Goal: Information Seeking & Learning: Learn about a topic

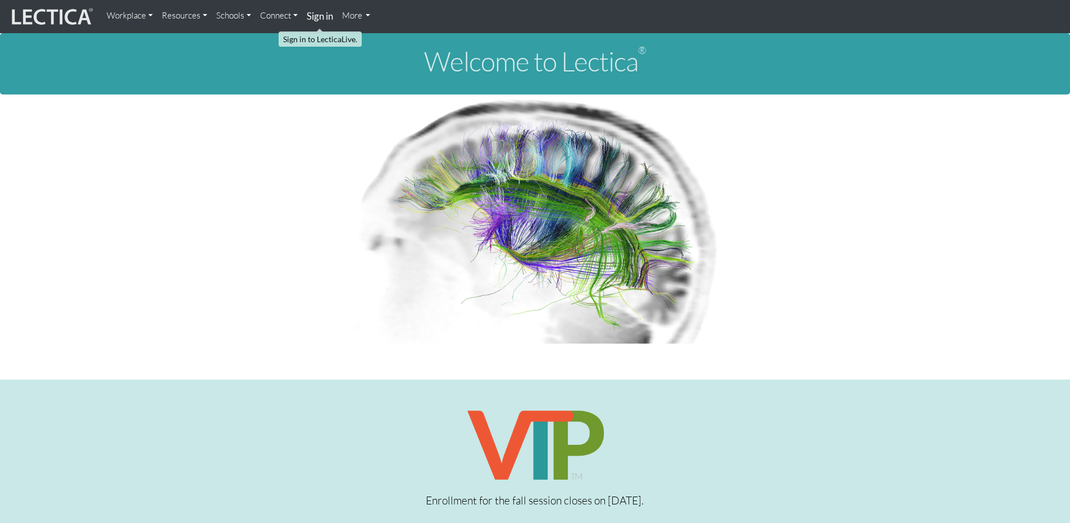
drag, startPoint x: 0, startPoint y: 0, endPoint x: 325, endPoint y: 14, distance: 325.1
click at [325, 14] on strong "Sign in" at bounding box center [320, 16] width 26 height 12
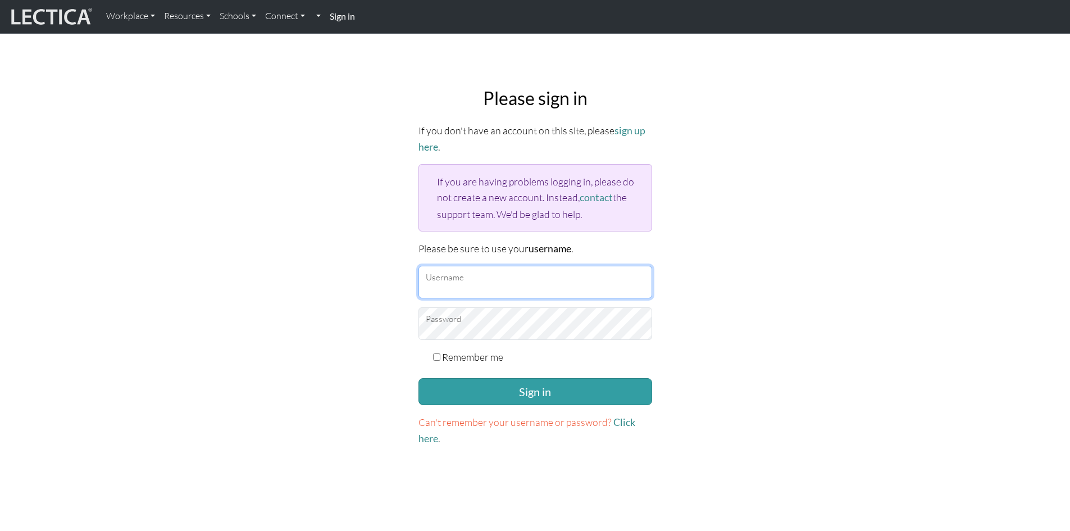
click at [471, 276] on input "Username" at bounding box center [536, 282] width 234 height 33
type input "debpasco"
click at [502, 374] on form "If you don't have an account on this site, please sign up here . If you are hav…" at bounding box center [536, 284] width 234 height 324
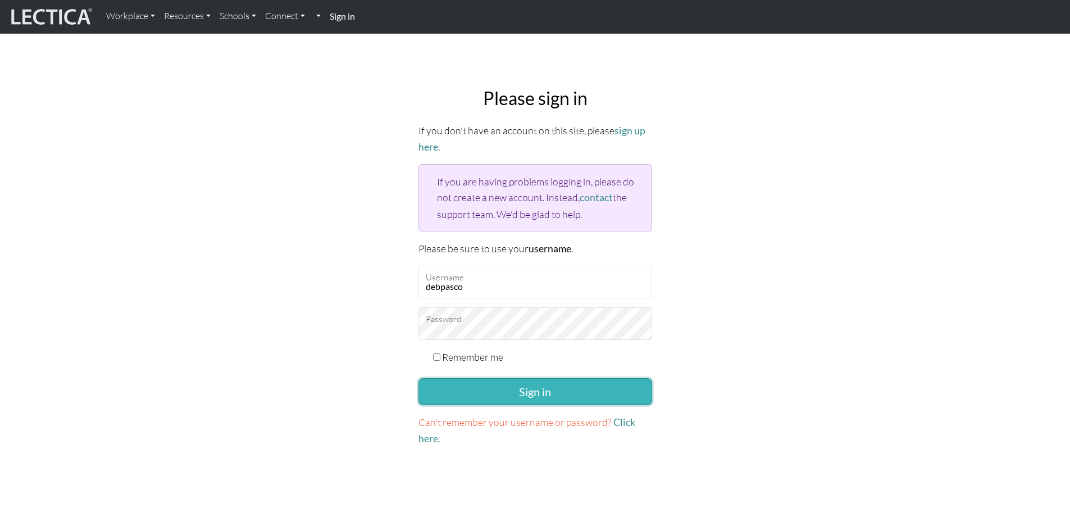
click at [509, 383] on button "Sign in" at bounding box center [536, 391] width 234 height 27
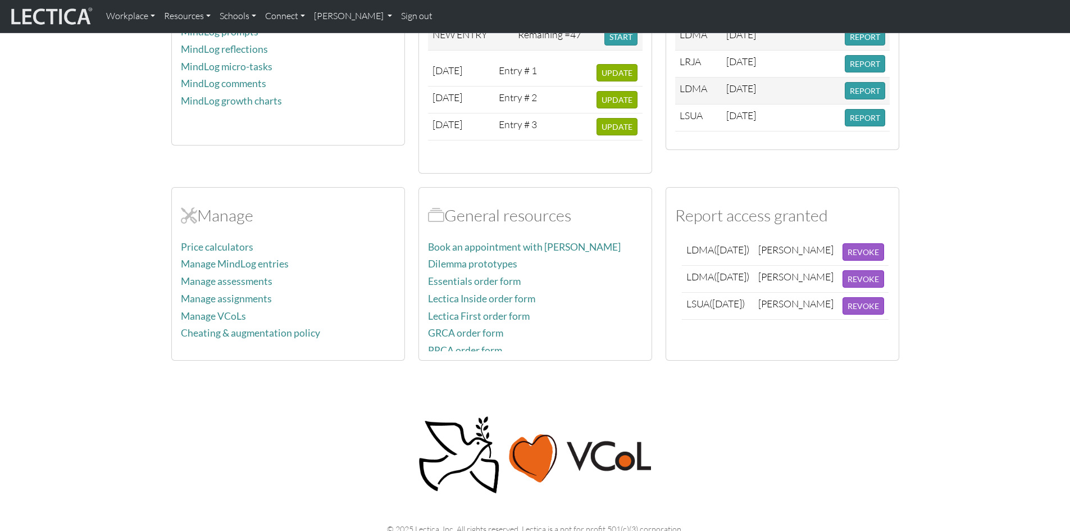
scroll to position [337, 0]
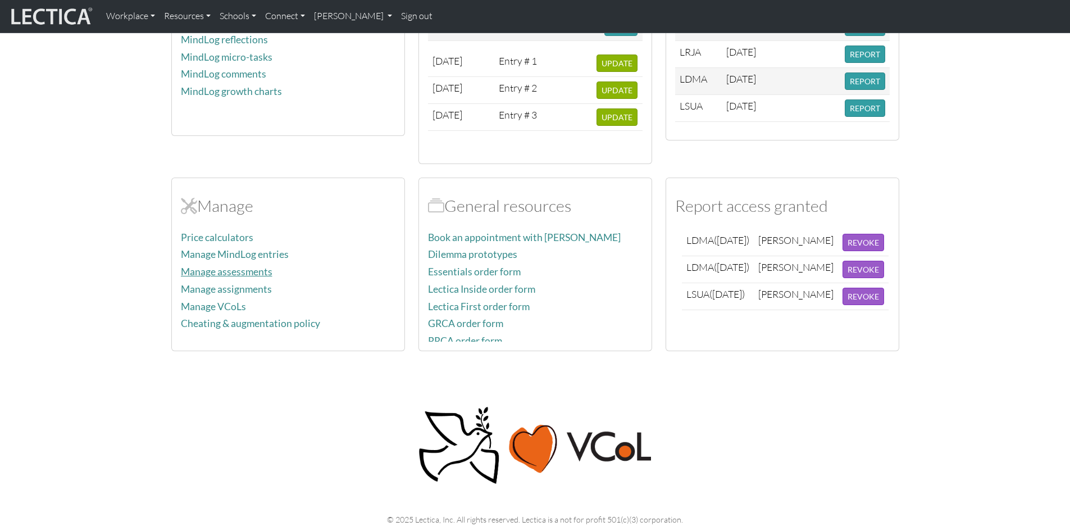
click at [255, 270] on link "Manage assessments" at bounding box center [227, 272] width 92 height 12
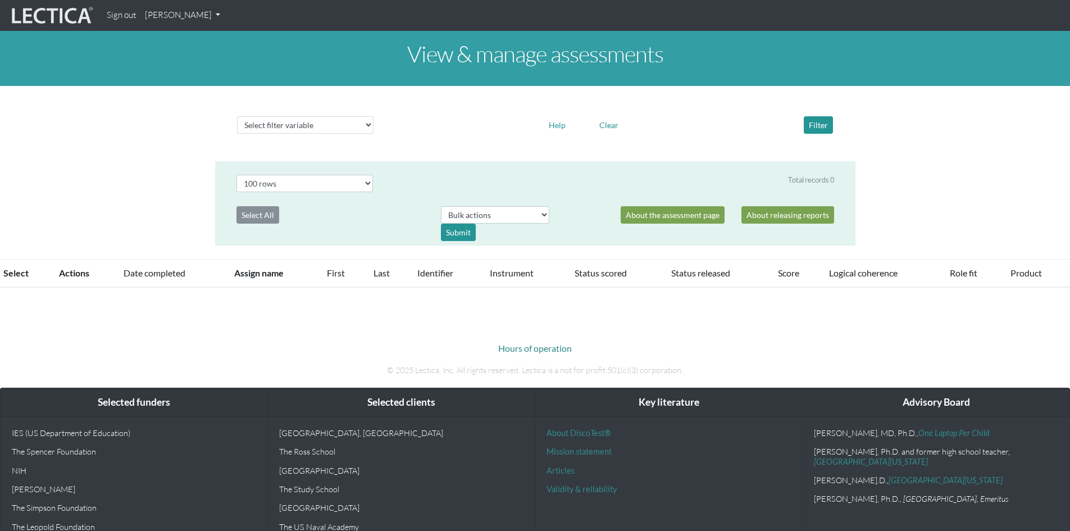
select select "100"
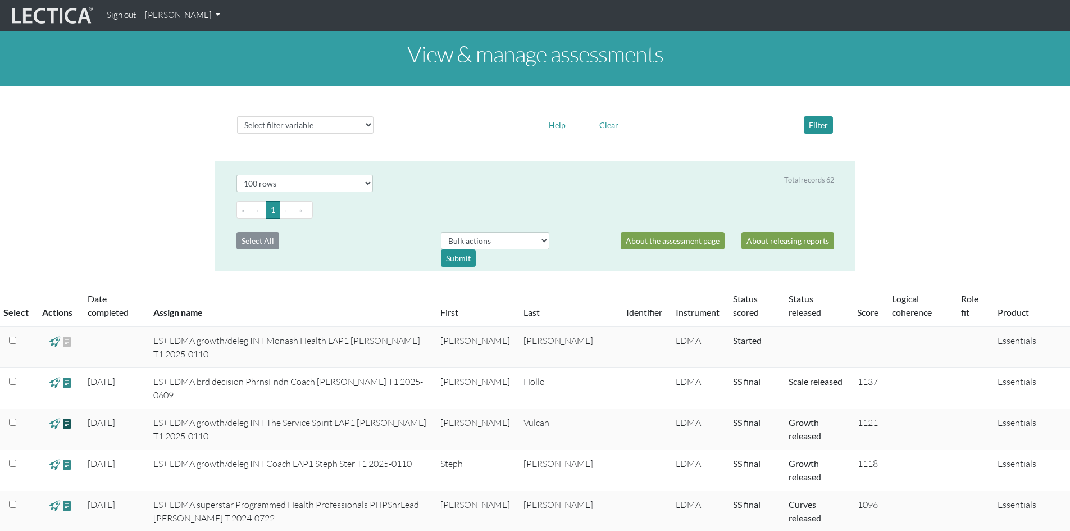
click at [65, 423] on span at bounding box center [67, 423] width 11 height 13
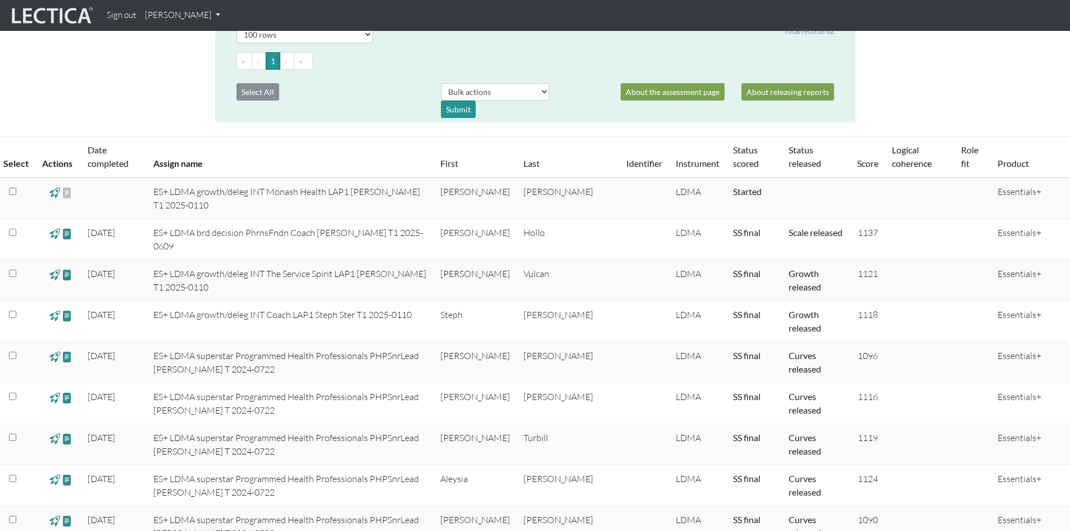
scroll to position [169, 0]
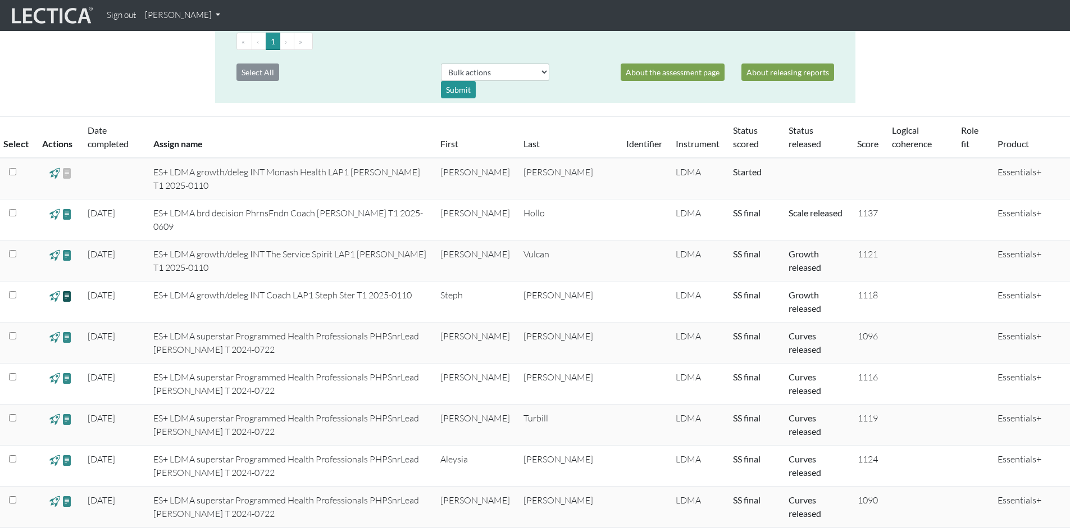
click at [66, 297] on span at bounding box center [67, 295] width 11 height 13
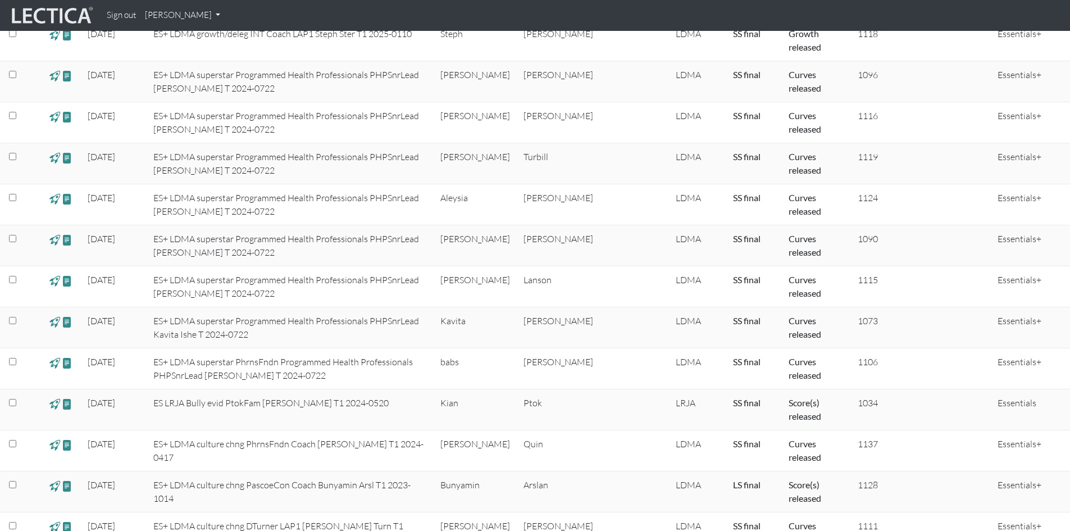
scroll to position [450, 0]
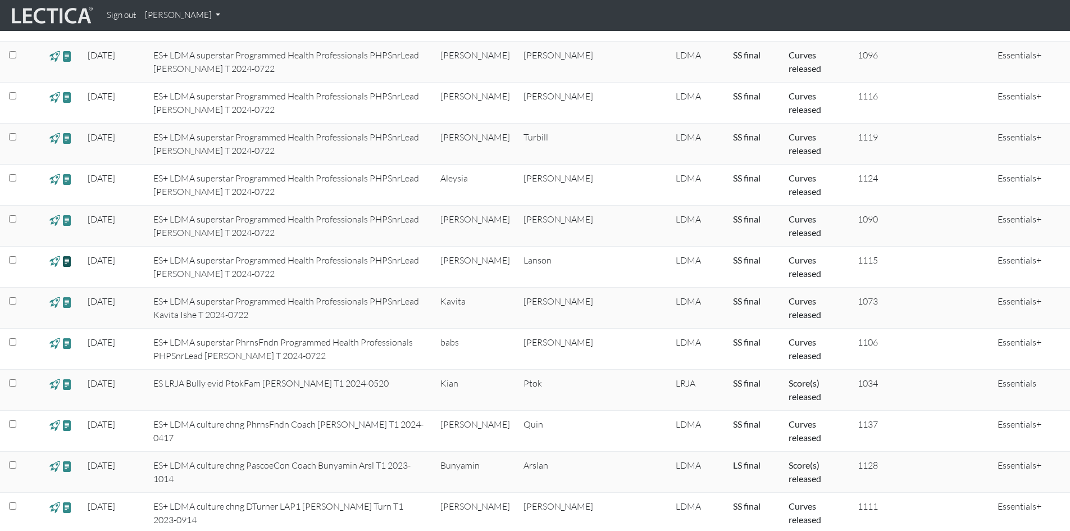
click at [66, 261] on span at bounding box center [67, 261] width 11 height 13
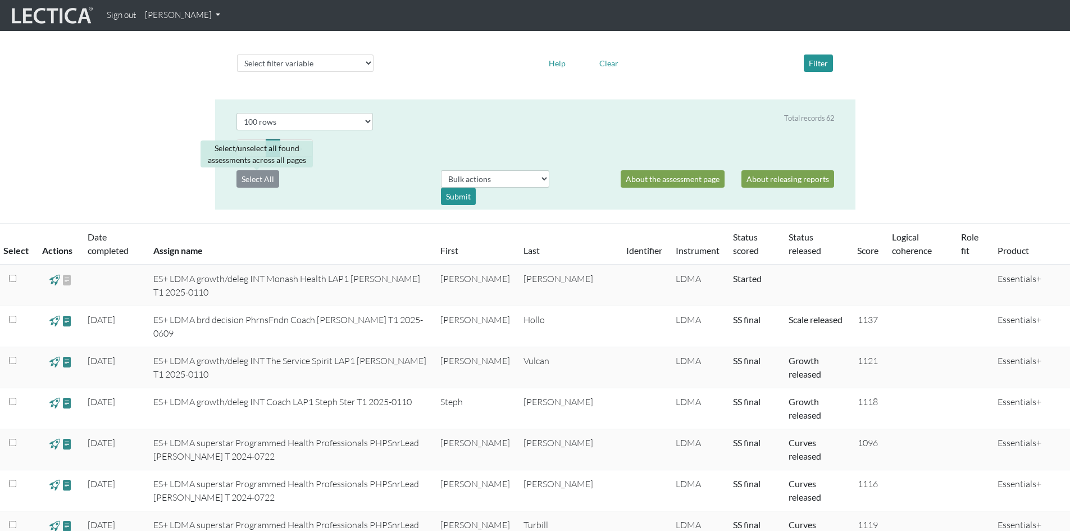
scroll to position [0, 0]
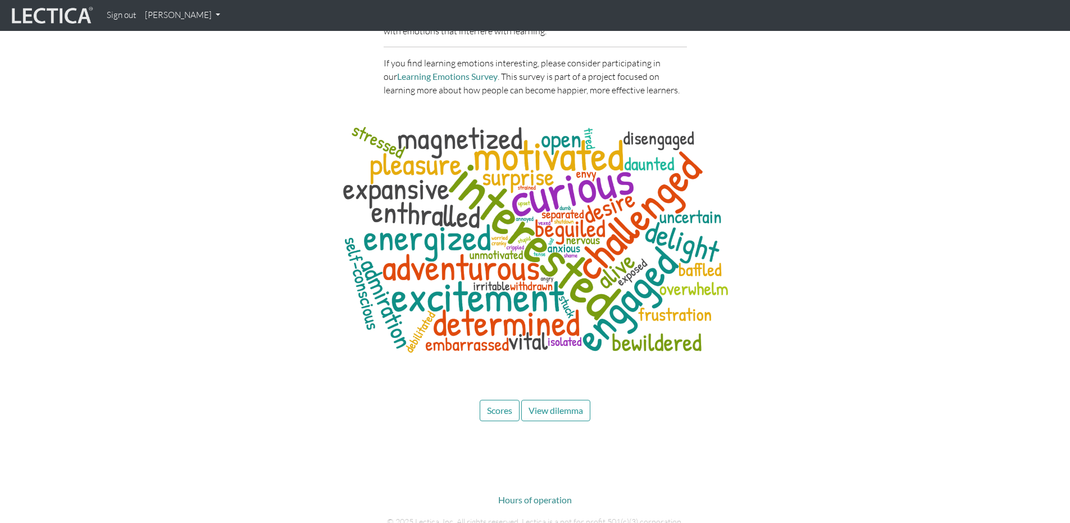
scroll to position [4753, 0]
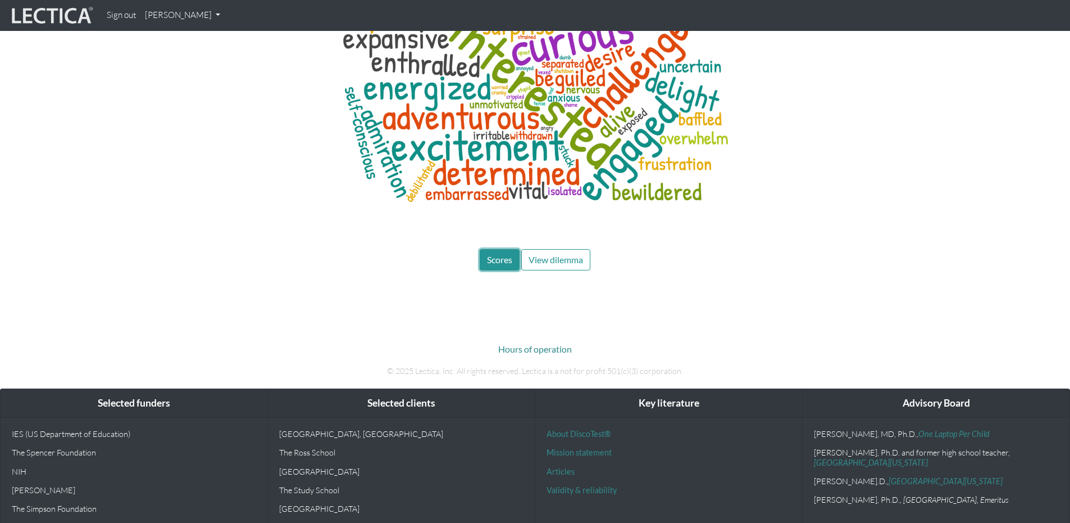
click at [493, 254] on span "Scores" at bounding box center [499, 259] width 25 height 11
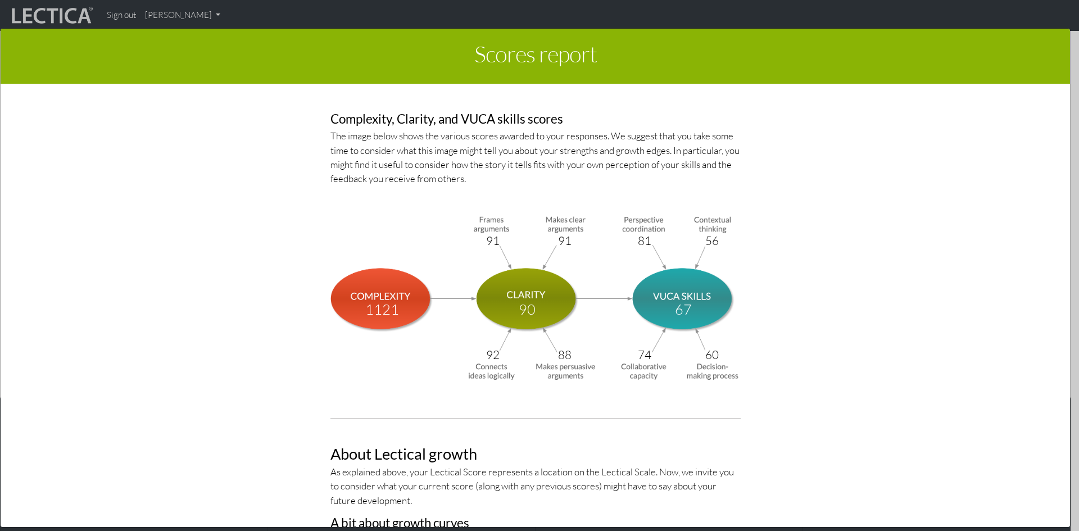
scroll to position [4102, 0]
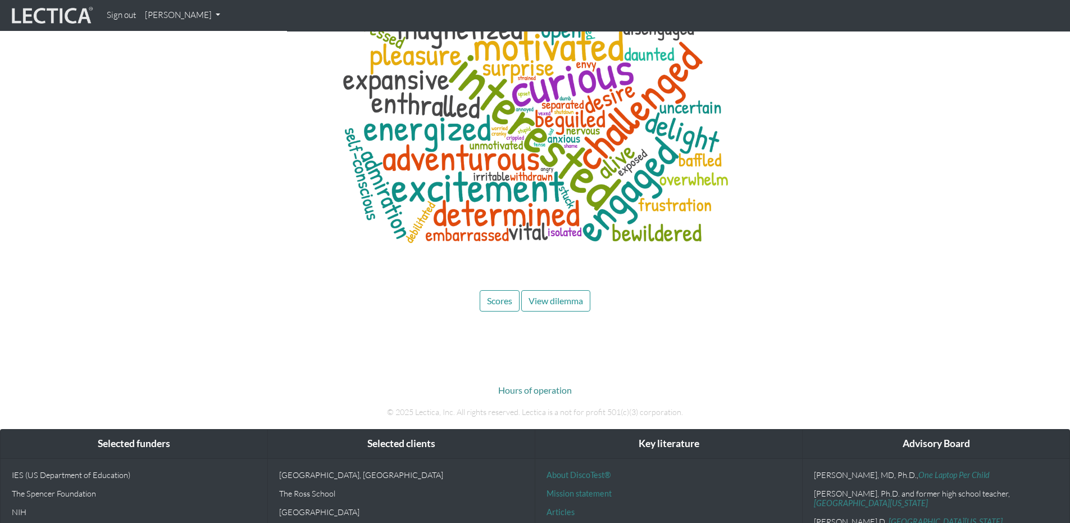
scroll to position [4888, 0]
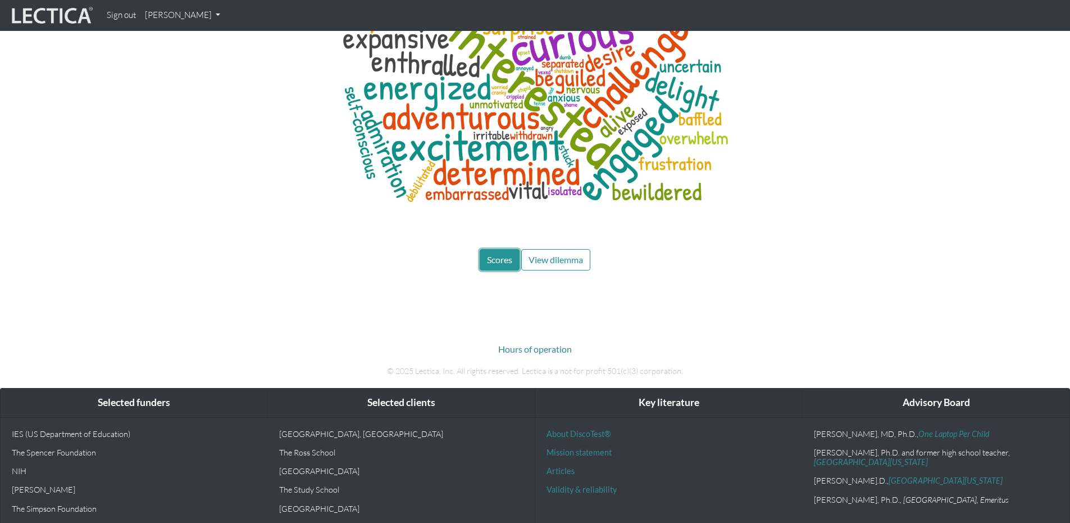
click at [488, 254] on span "Scores" at bounding box center [499, 259] width 25 height 11
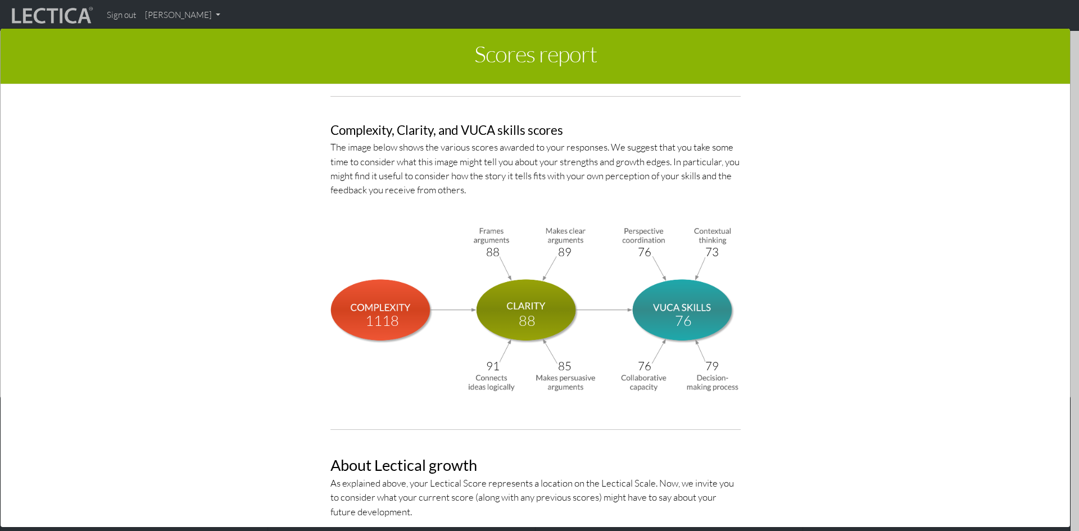
scroll to position [3765, 0]
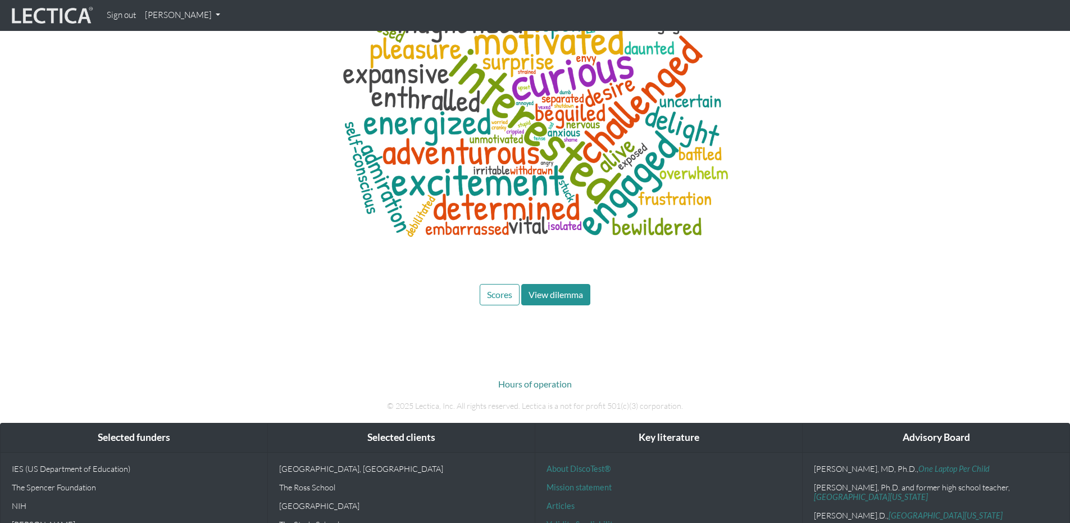
scroll to position [4474, 0]
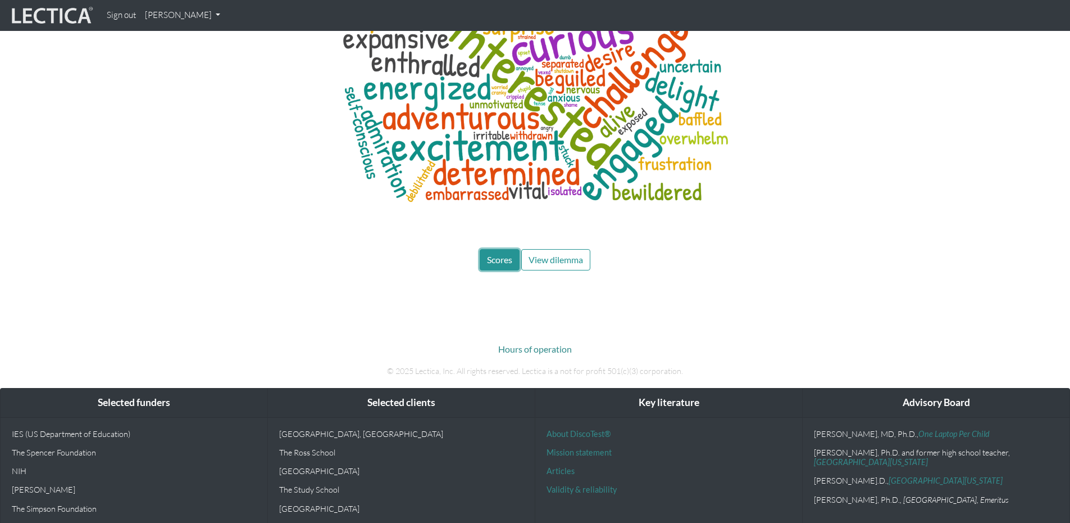
click at [503, 249] on button "Scores" at bounding box center [500, 259] width 40 height 21
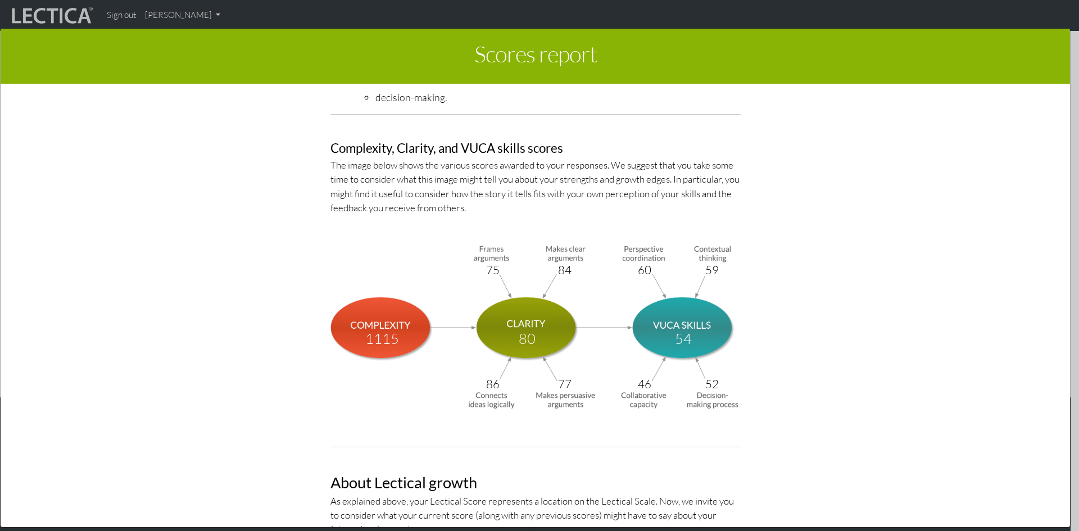
scroll to position [3765, 0]
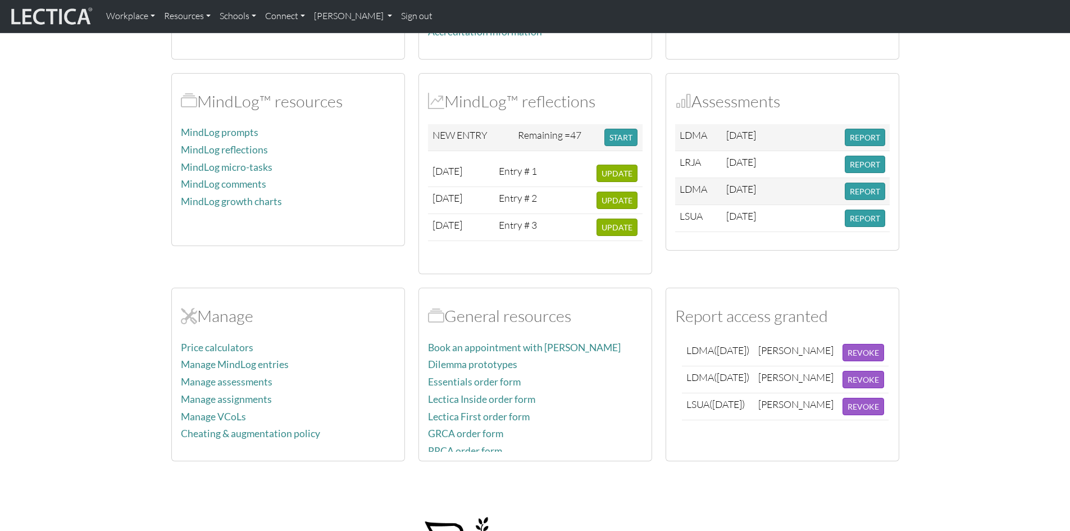
scroll to position [225, 0]
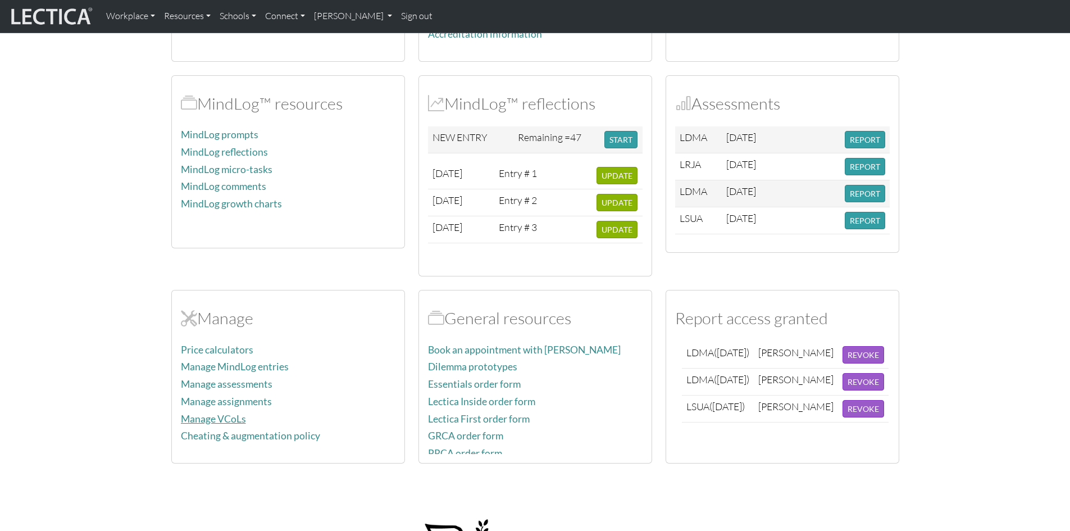
click at [227, 413] on link "Manage VCoLs" at bounding box center [213, 419] width 65 height 12
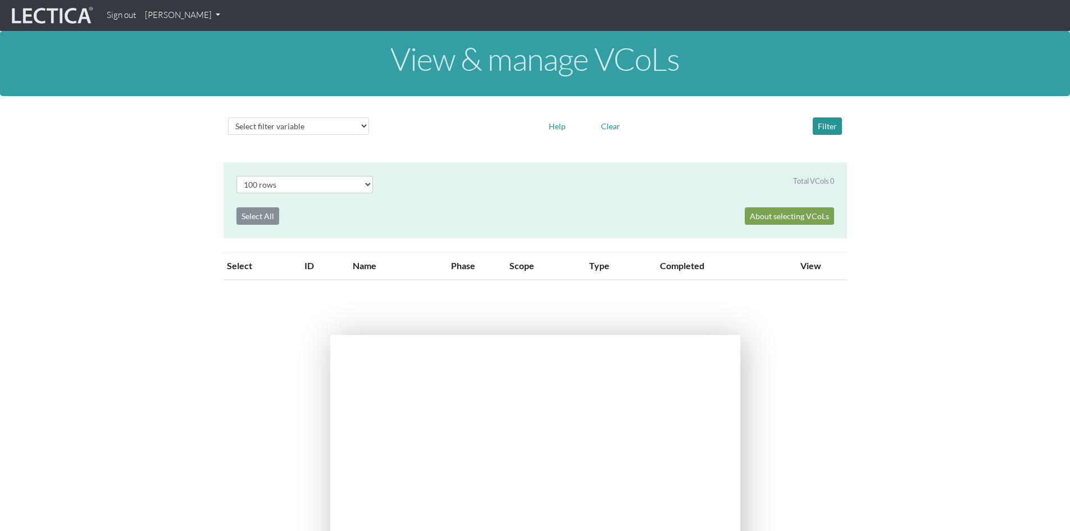
select select "100"
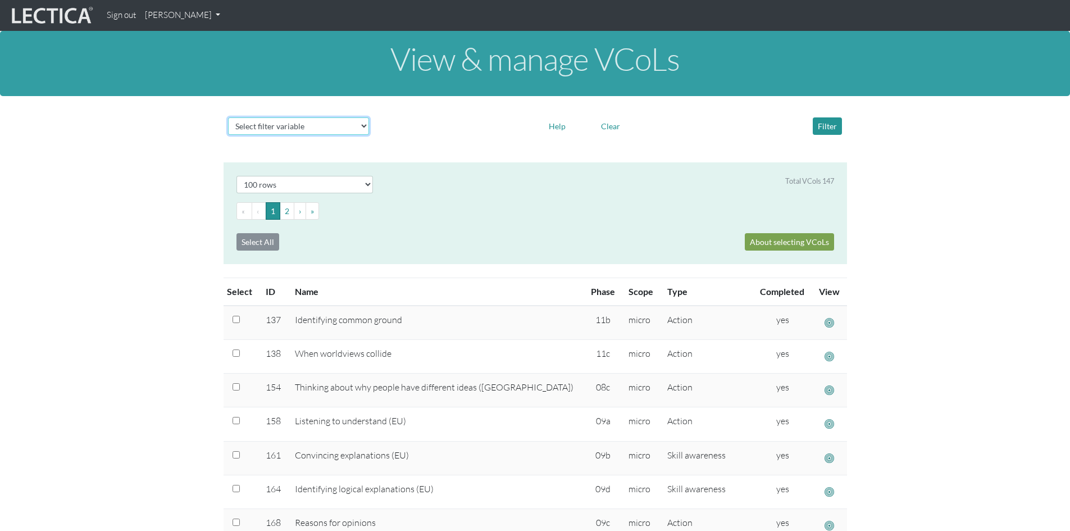
click at [364, 124] on select "Select filter variable Vcol ID Vcol name Phase Content Scope Type Completed Rev…" at bounding box center [298, 125] width 141 height 17
select select "phase"
click at [228, 135] on select "Select filter variable Vcol ID Vcol name Phase Content Scope Type Completed Rev…" at bounding box center [298, 125] width 141 height 17
select select
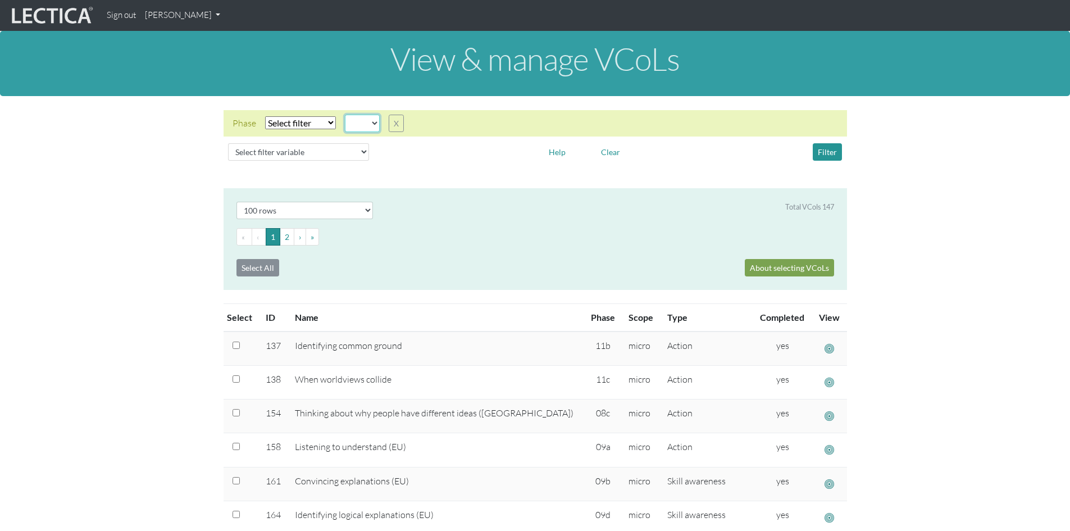
click at [377, 120] on select "05d 06a 06b 06c 06d 07a 07b 07c 07d 08a 08b 08c 08d 09a 09b 09c 09d 10a 10b 10c…" at bounding box center [362, 123] width 35 height 17
select select "11c"
click at [345, 115] on select "05d 06a 06b 06c 06d 07a 07b 07c 07d 08a 08b 08c 08d 09a 09b 09c 09d 10a 10b 10c…" at bounding box center [362, 123] width 35 height 17
click at [331, 121] on select "Select filter Equals Does not equal" at bounding box center [300, 122] width 71 height 13
select select "iexact"
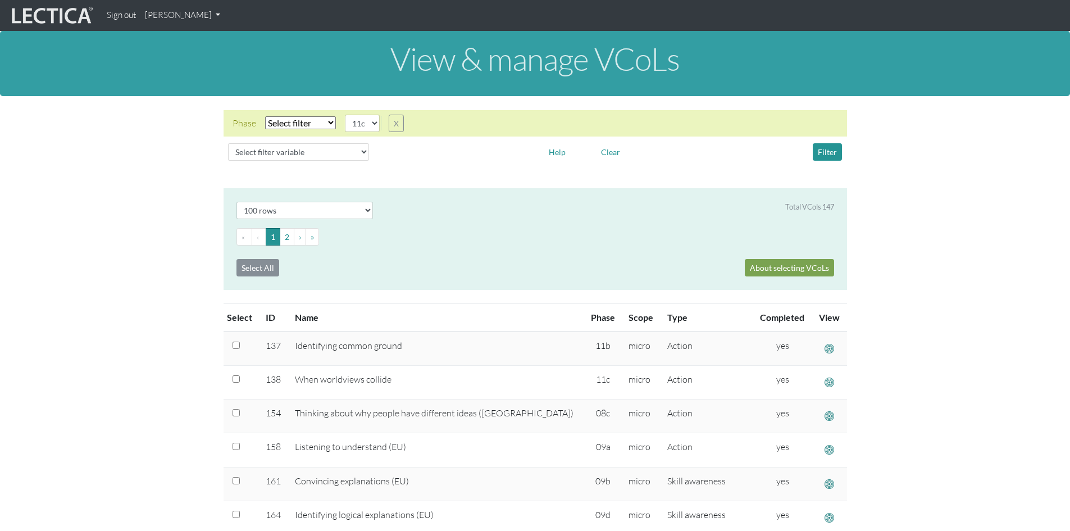
click at [265, 116] on select "Select filter Equals Does not equal" at bounding box center [300, 122] width 71 height 13
click at [362, 151] on select "Select filter variable Vcol ID Vcol name Phase Content Scope Type Completed Rev…" at bounding box center [298, 151] width 141 height 17
select select "mega_skills__name"
click at [228, 161] on select "Select filter variable Vcol ID Vcol name Phase Content Scope Type Completed Rev…" at bounding box center [298, 151] width 141 height 17
select select
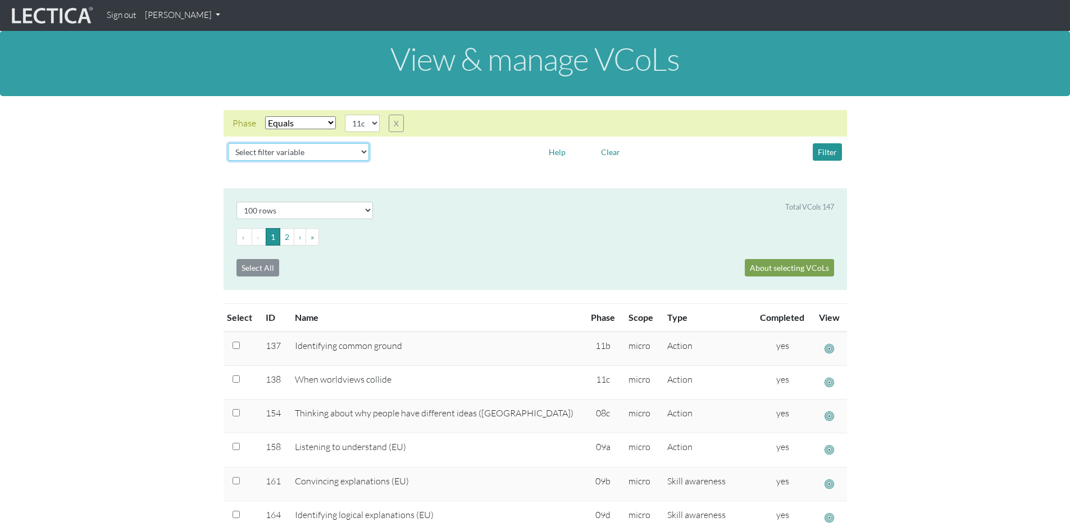
select select
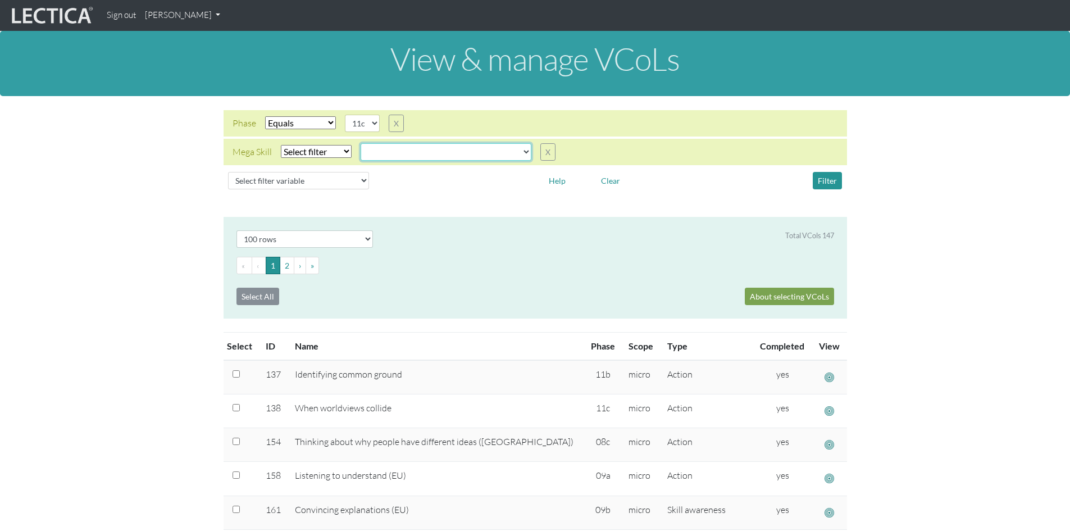
click at [523, 151] on select "all CAOS—Conflict resolution CAOS—Contextual thinking CAOS—Decision making CAOS…" at bounding box center [446, 151] width 171 height 17
click at [361, 143] on select "all CAOS—Conflict resolution CAOS—Contextual thinking CAOS—Decision making CAOS…" at bounding box center [446, 151] width 171 height 17
click at [827, 182] on button "Filter" at bounding box center [827, 180] width 29 height 17
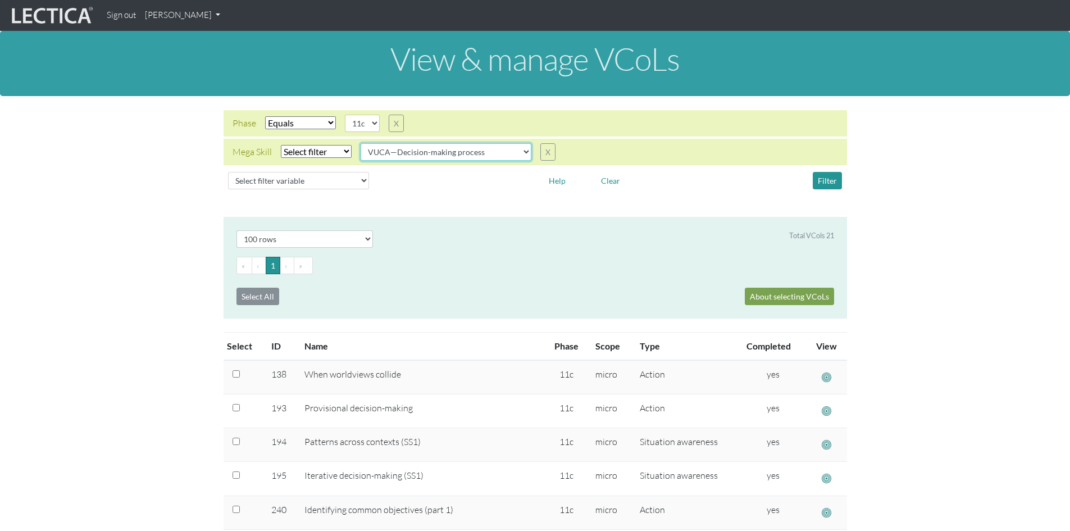
click at [522, 150] on select "all CAOS—Conflict resolution CAOS—Contextual thinking CAOS—Decision making CAOS…" at bounding box center [446, 151] width 171 height 17
select select "VUCA—Collaborative capacity"
click at [361, 143] on select "all CAOS—Conflict resolution CAOS—Contextual thinking CAOS—Decision making CAOS…" at bounding box center [446, 151] width 171 height 17
click at [825, 181] on button "Filter" at bounding box center [827, 180] width 29 height 17
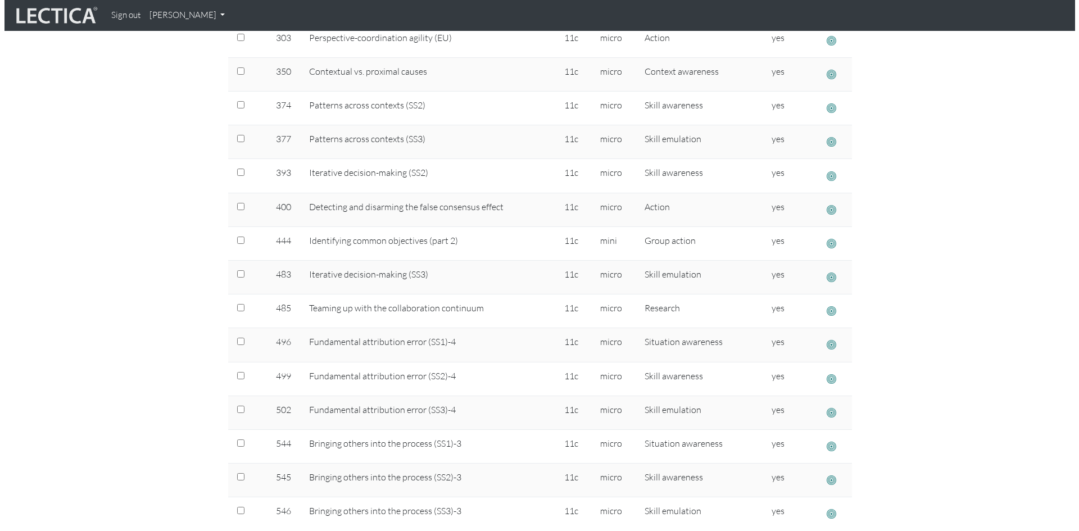
scroll to position [562, 0]
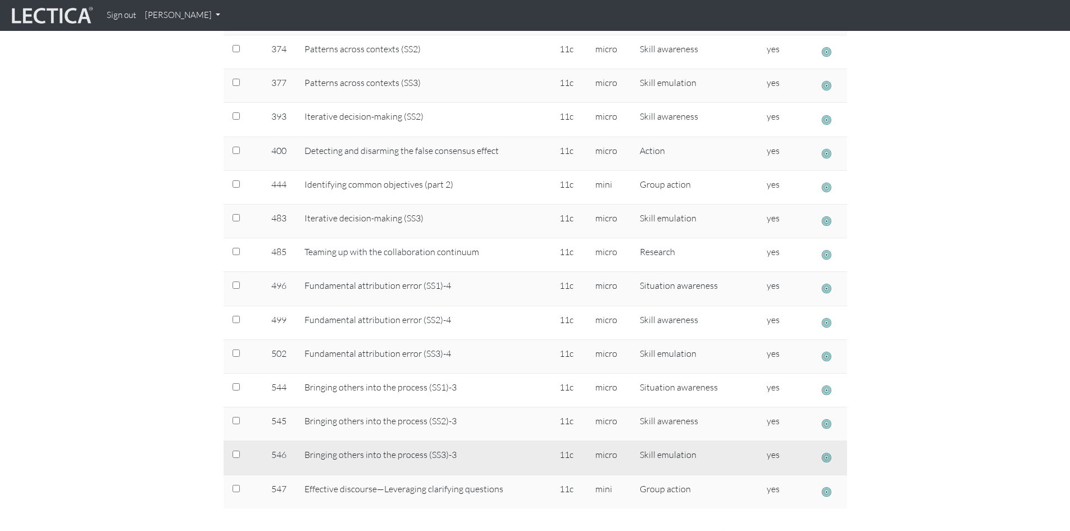
click at [828, 457] on span "button" at bounding box center [827, 458] width 10 height 12
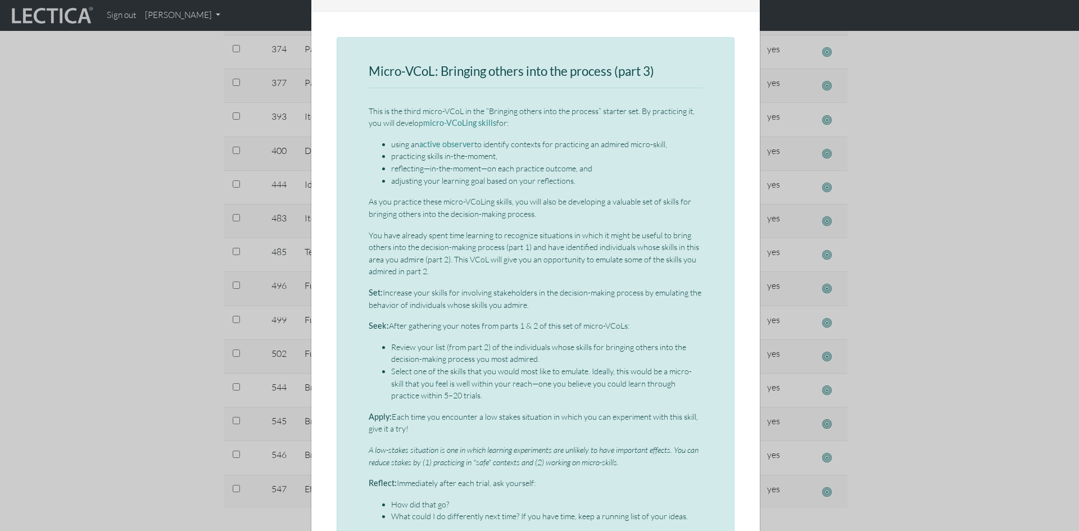
scroll to position [56, 0]
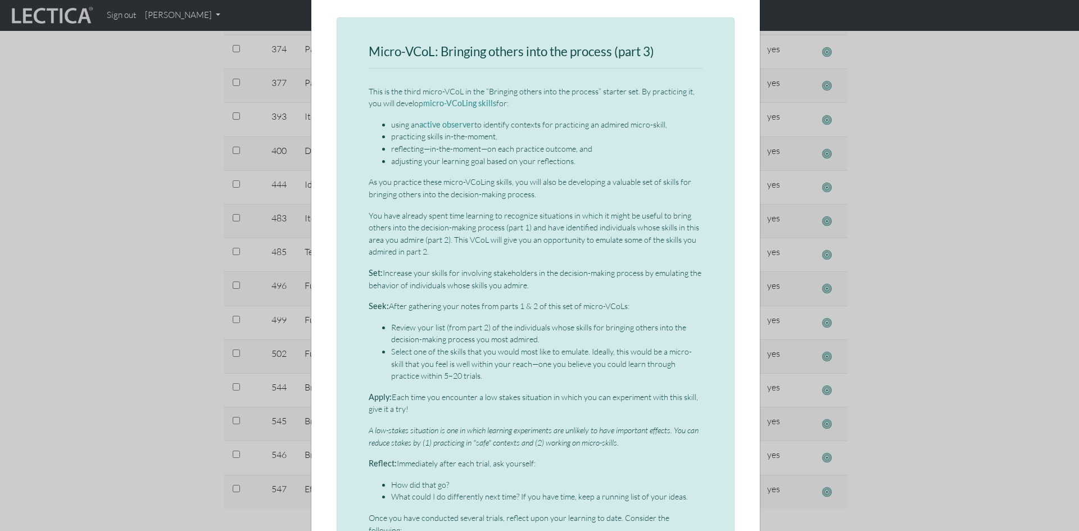
click at [586, 265] on div "Micro-VCoL: Bringing others into the process (part 3) This is the third micro-V…" at bounding box center [536, 402] width 334 height 715
click at [369, 270] on strong "Set:" at bounding box center [376, 273] width 14 height 10
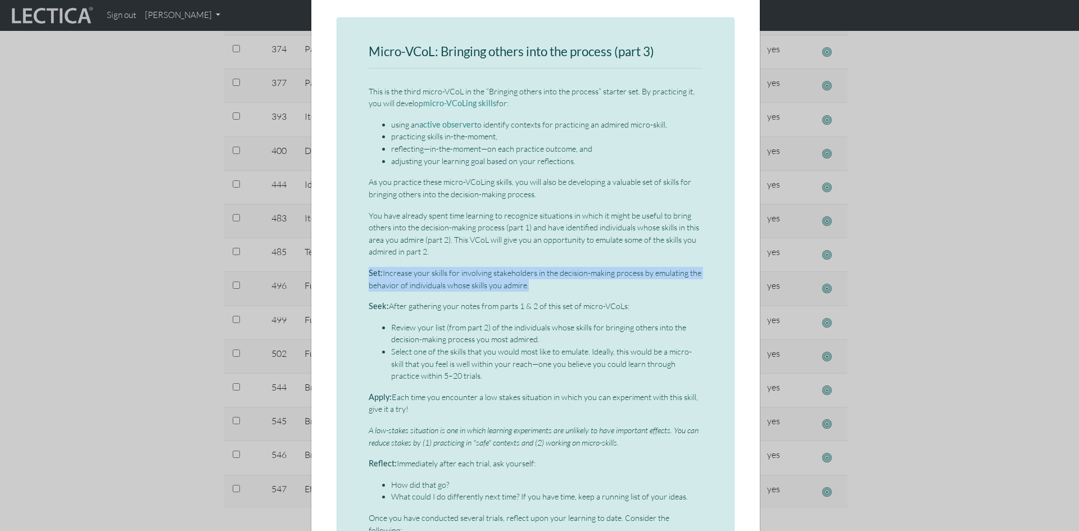
drag, startPoint x: 364, startPoint y: 270, endPoint x: 557, endPoint y: 280, distance: 193.6
click at [557, 280] on p "Set: Increase your skills for involving stakeholders in the decision-making pro…" at bounding box center [536, 279] width 334 height 24
copy div "Set: Increase your skills for involving stakeholders in the decision-making pro…"
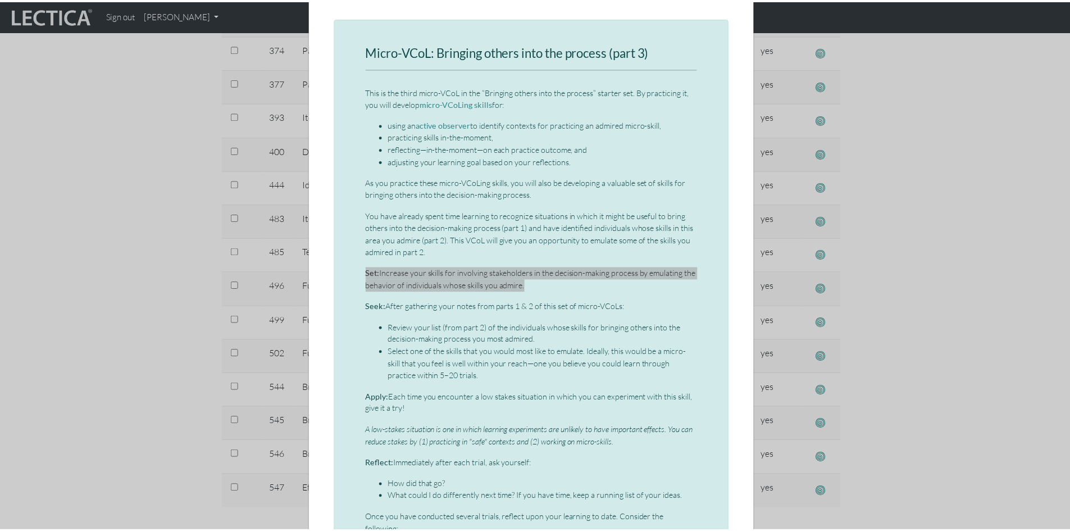
scroll to position [0, 0]
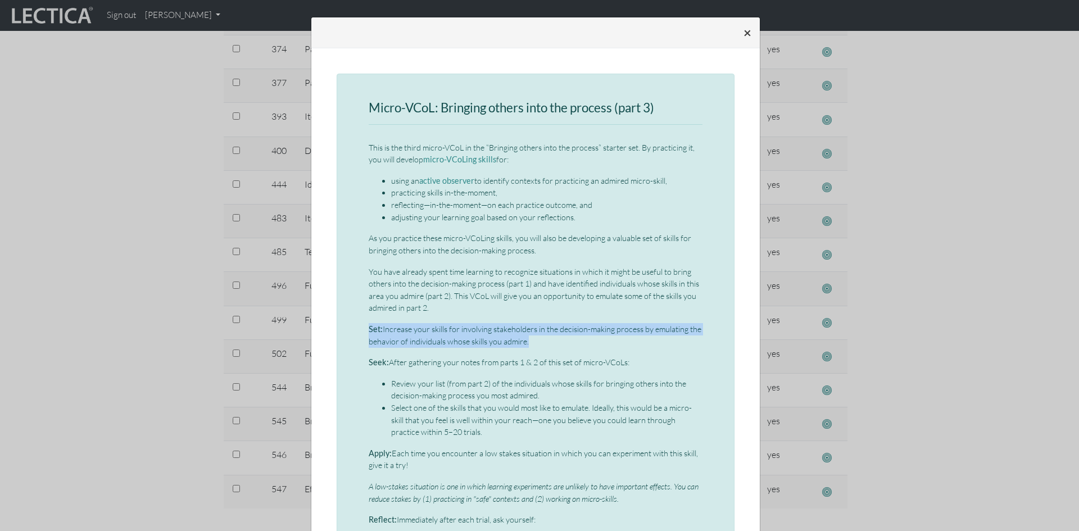
click at [743, 30] on span "×" at bounding box center [747, 32] width 8 height 16
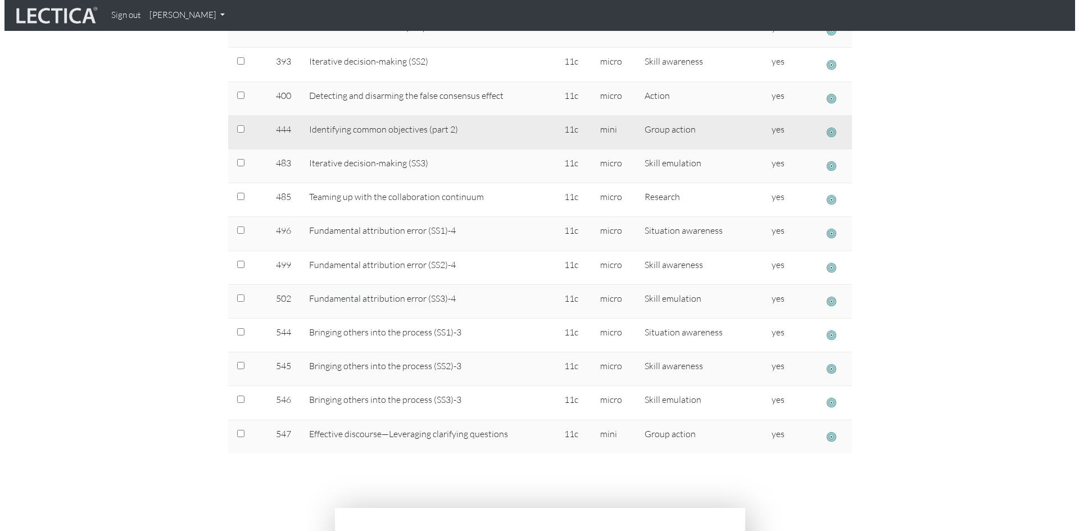
scroll to position [562, 0]
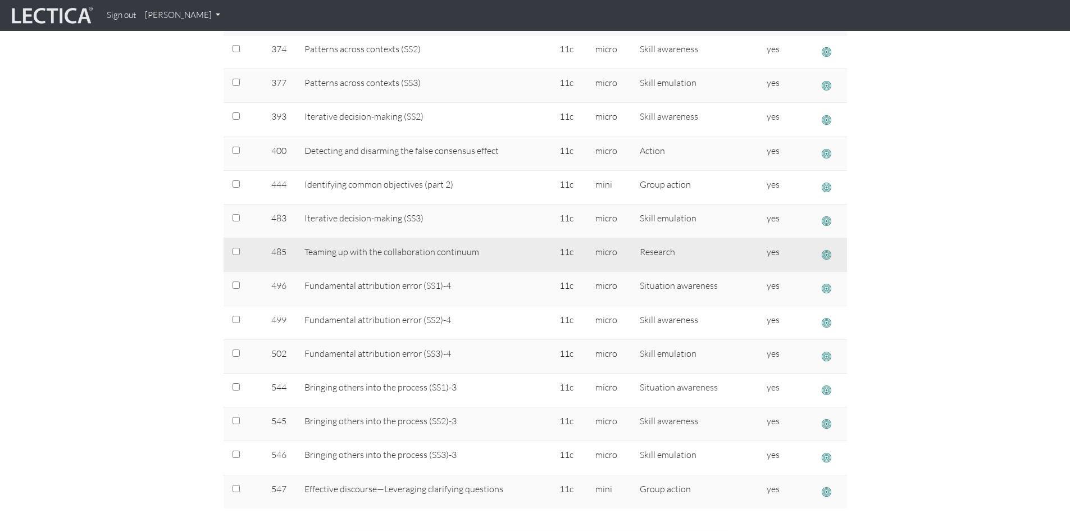
click at [827, 255] on span "button" at bounding box center [827, 255] width 10 height 12
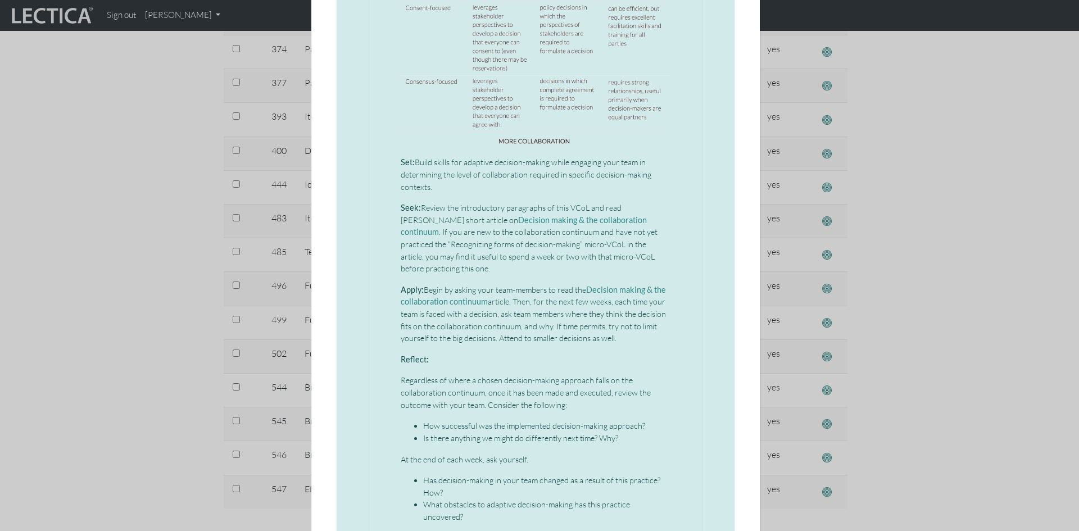
scroll to position [674, 0]
drag, startPoint x: 397, startPoint y: 159, endPoint x: 431, endPoint y: 180, distance: 40.1
click at [431, 180] on p "Set: Build skills for adaptive decision-making while engaging your team in dete…" at bounding box center [536, 173] width 270 height 37
copy p "Set: Build skills for adaptive decision-making while engaging your team in dete…"
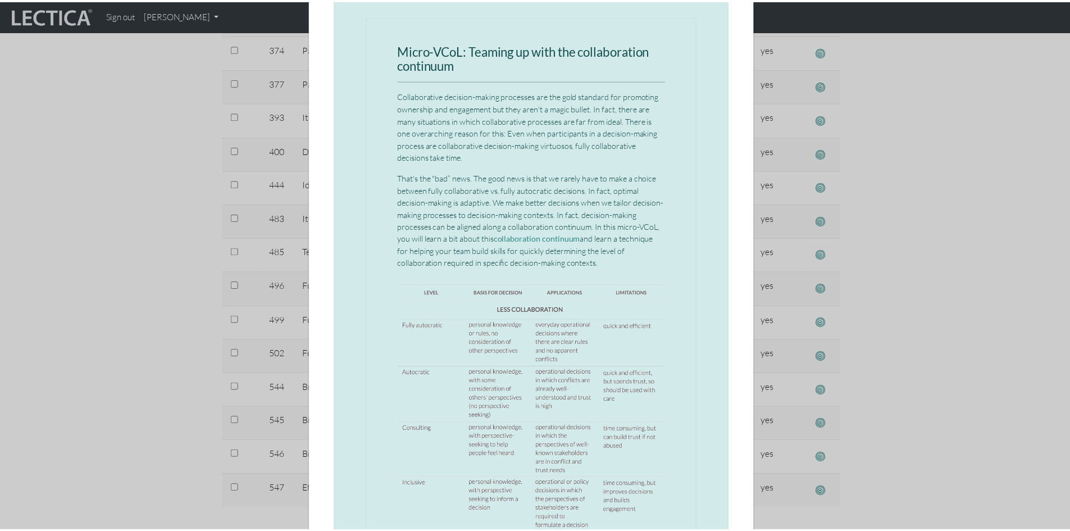
scroll to position [0, 0]
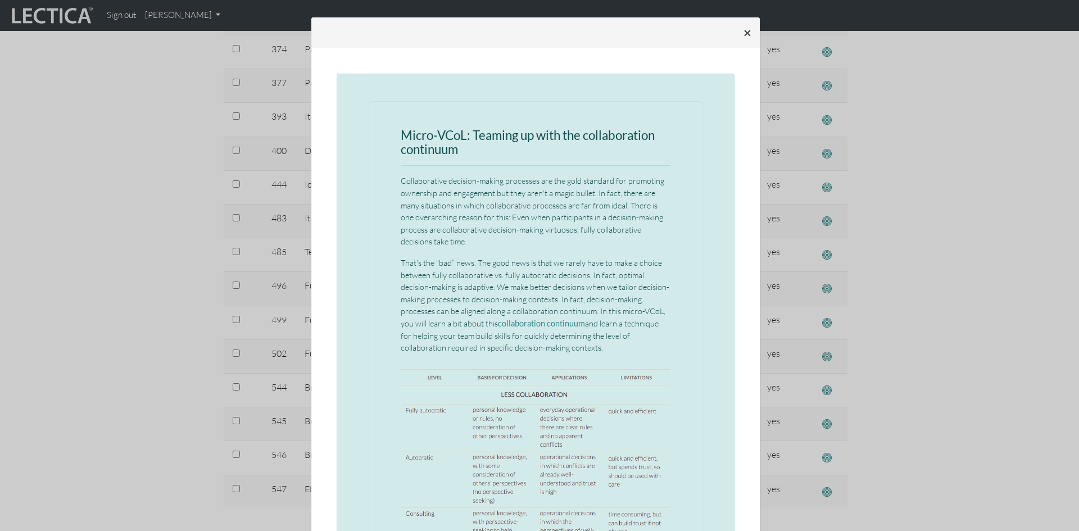
click at [743, 30] on span "×" at bounding box center [747, 32] width 8 height 16
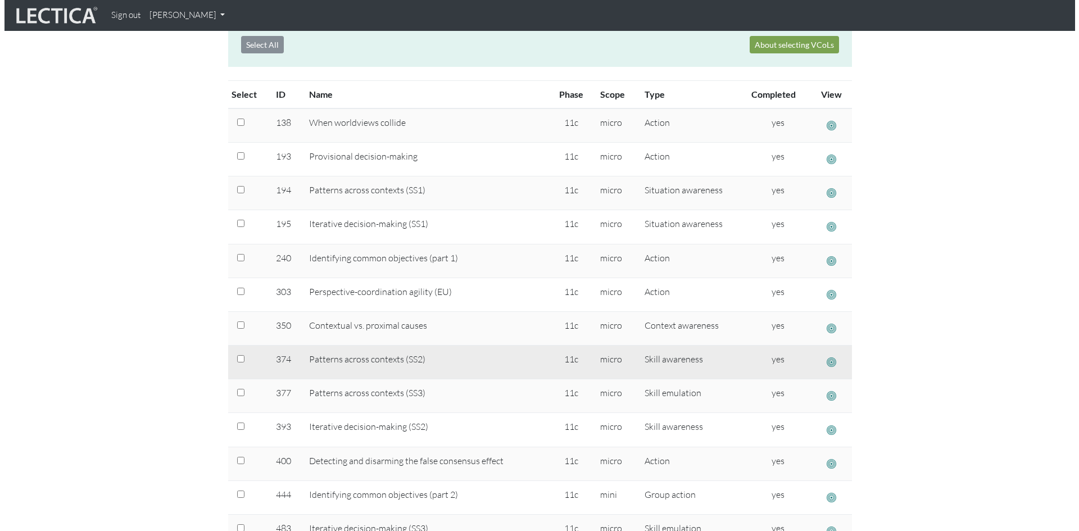
scroll to position [225, 0]
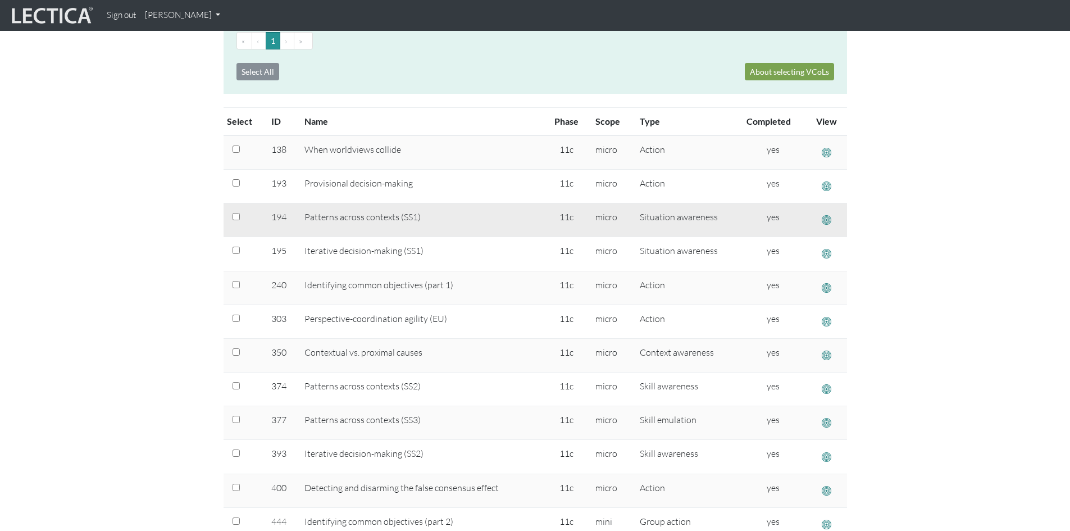
click at [827, 220] on span "button" at bounding box center [827, 220] width 10 height 12
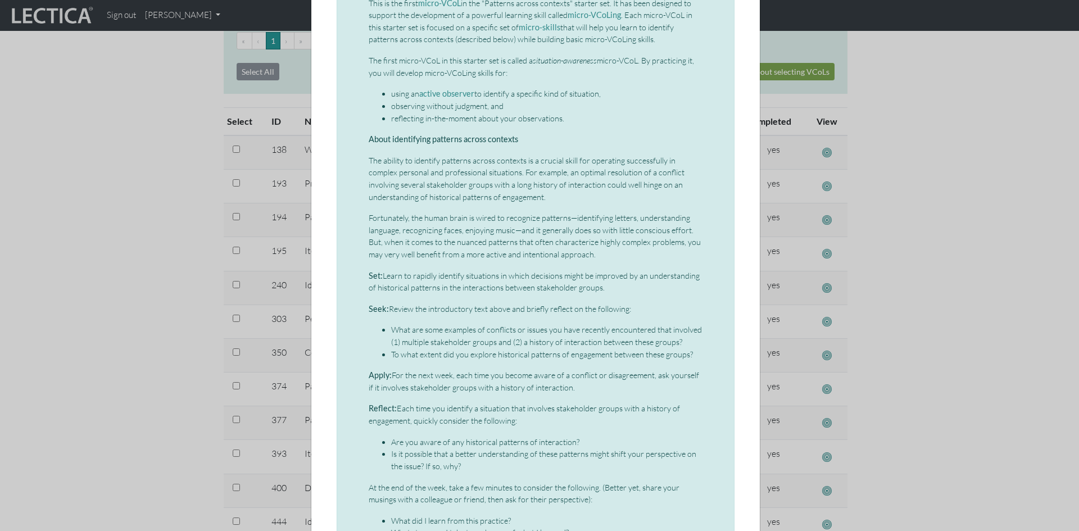
scroll to position [169, 0]
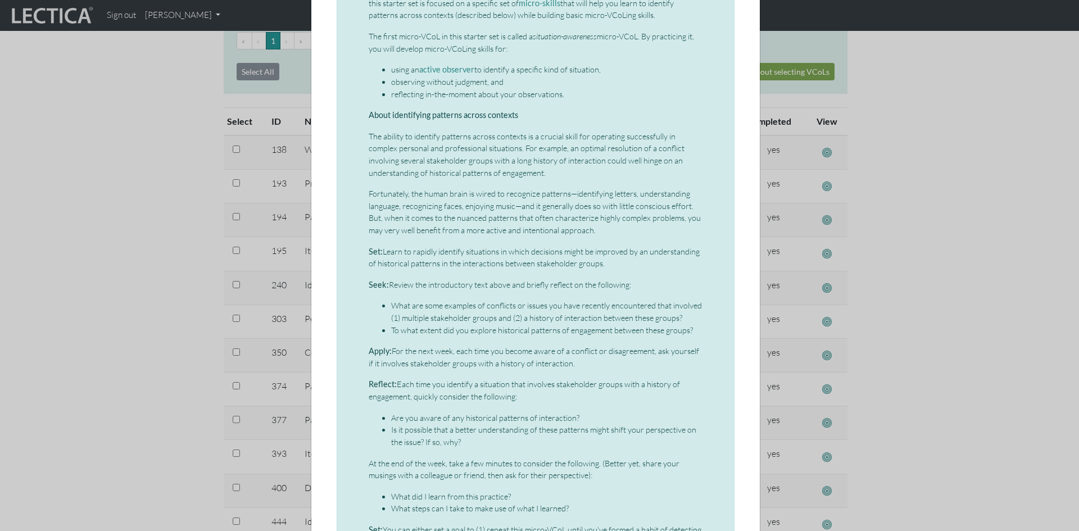
drag, startPoint x: 365, startPoint y: 250, endPoint x: 601, endPoint y: 262, distance: 235.8
click at [601, 262] on p "Set: Learn to rapidly identify situations in which decisions might be improved …" at bounding box center [536, 258] width 334 height 24
copy p "Set: Learn to rapidly identify situations in which decisions might be improved …"
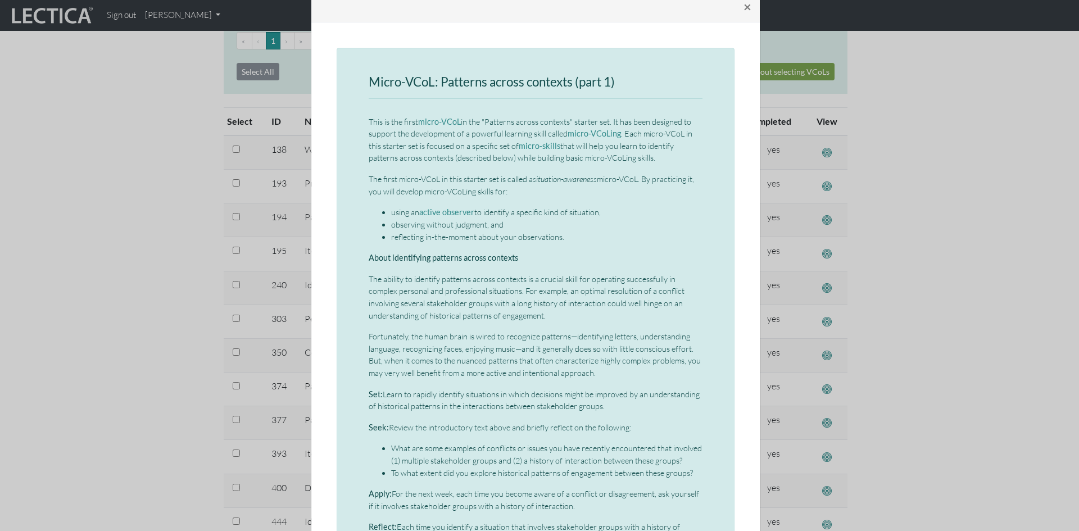
scroll to position [0, 0]
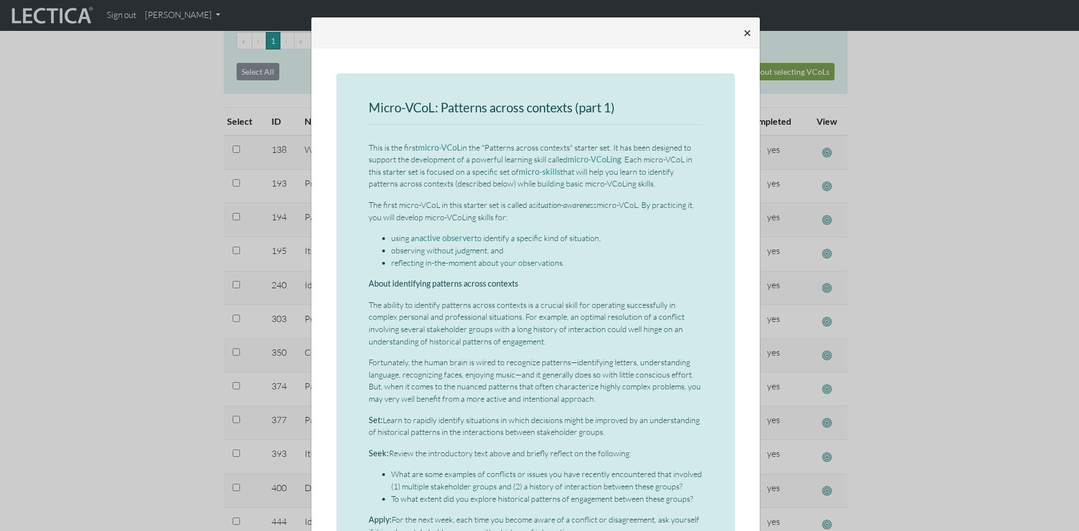
click at [743, 31] on span "×" at bounding box center [747, 32] width 8 height 16
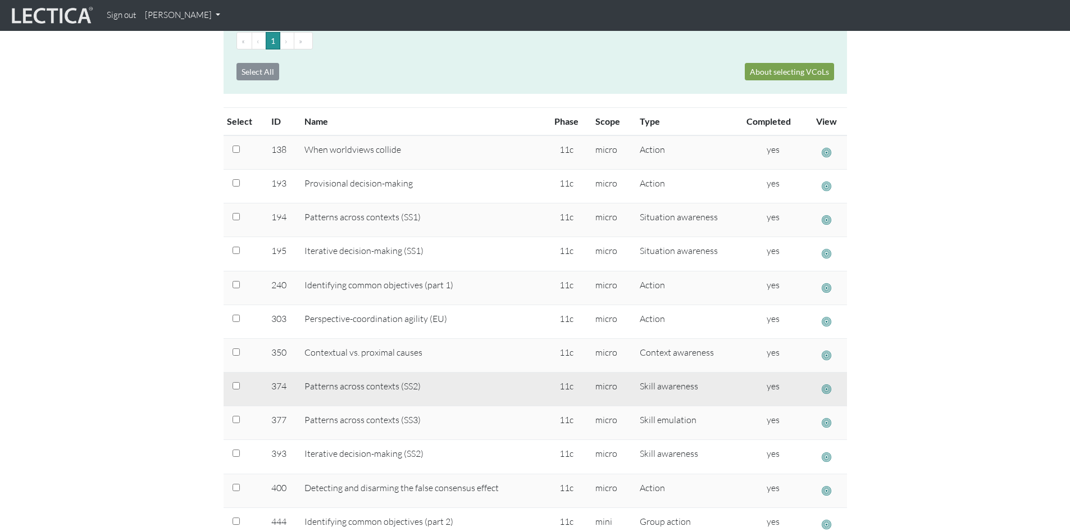
click at [828, 390] on span "button" at bounding box center [827, 389] width 10 height 12
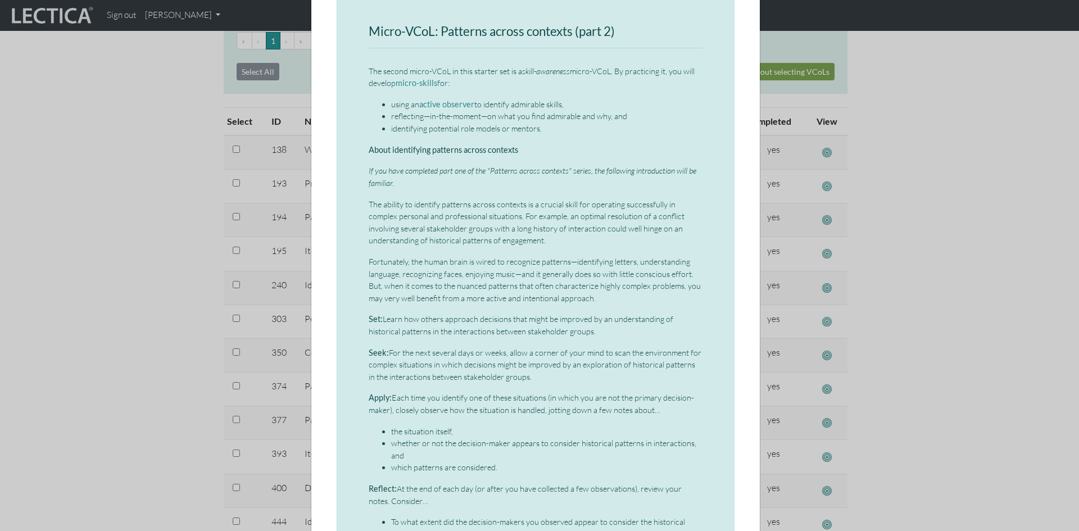
scroll to position [56, 0]
